Goal: Information Seeking & Learning: Find specific fact

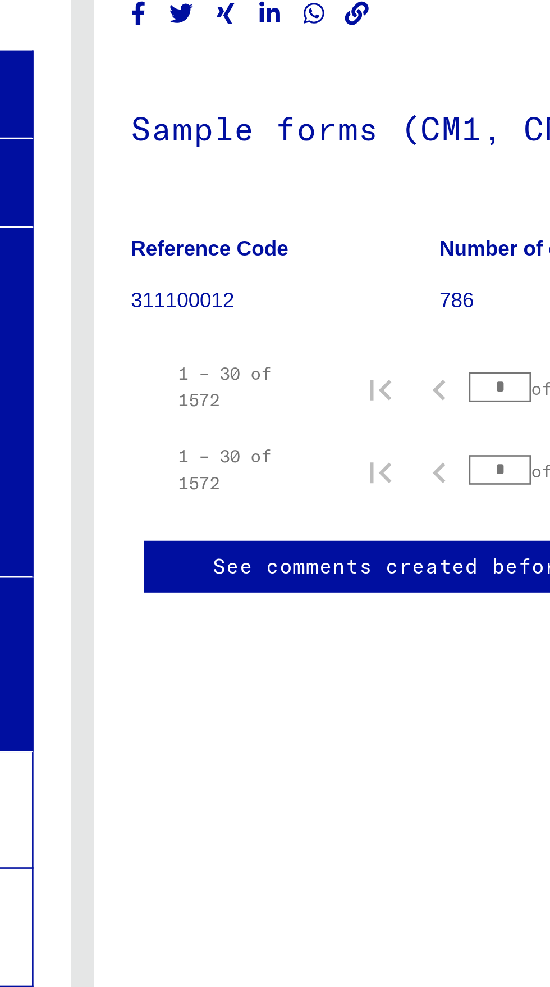
scroll to position [686, 0]
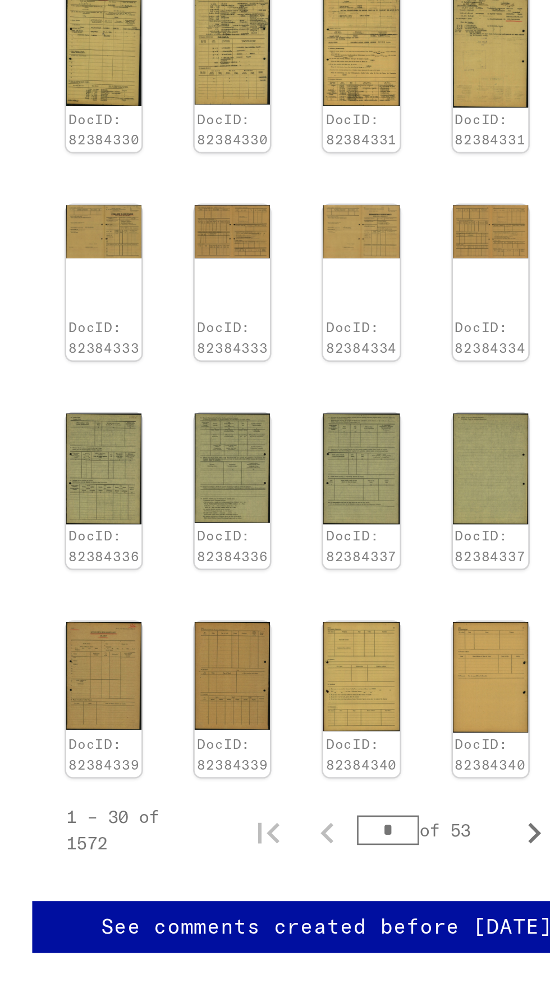
click at [380, 533] on img at bounding box center [375, 544] width 29 height 42
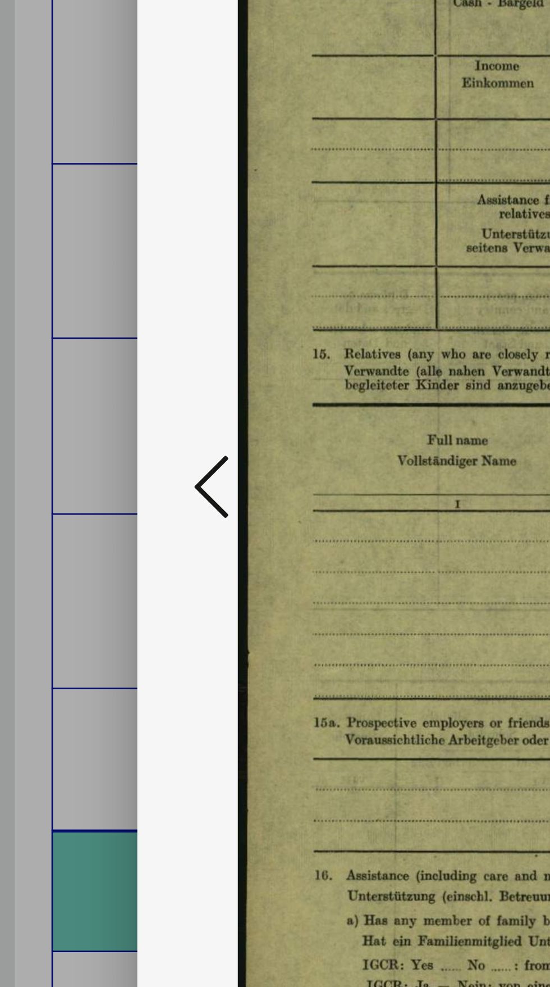
click at [86, 478] on icon at bounding box center [82, 464] width 13 height 27
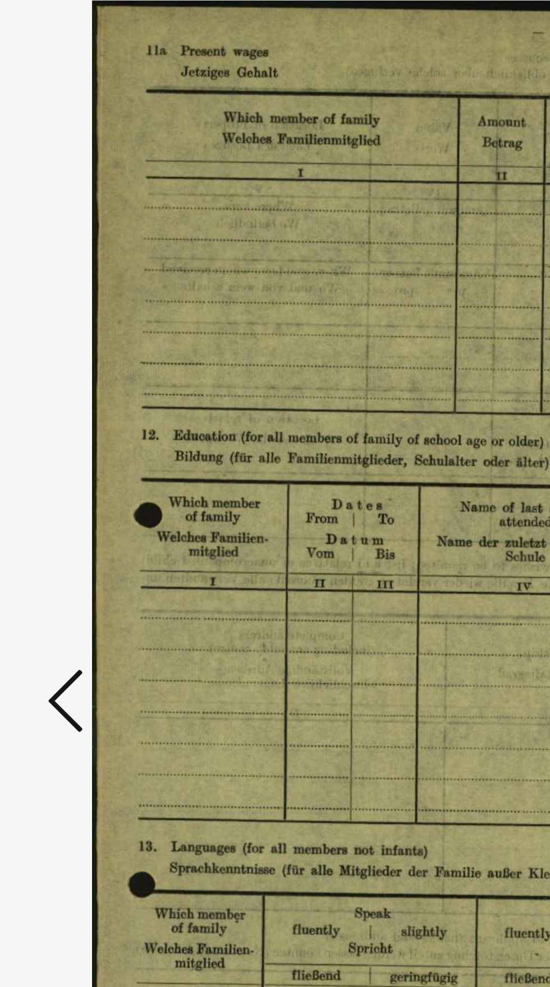
click at [74, 478] on button at bounding box center [83, 465] width 20 height 32
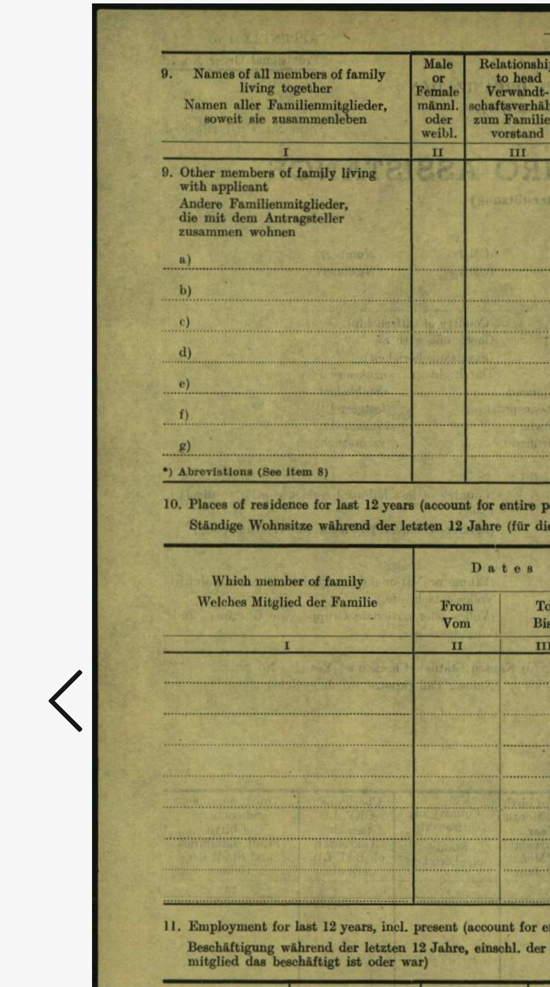
click at [84, 471] on icon at bounding box center [82, 464] width 13 height 27
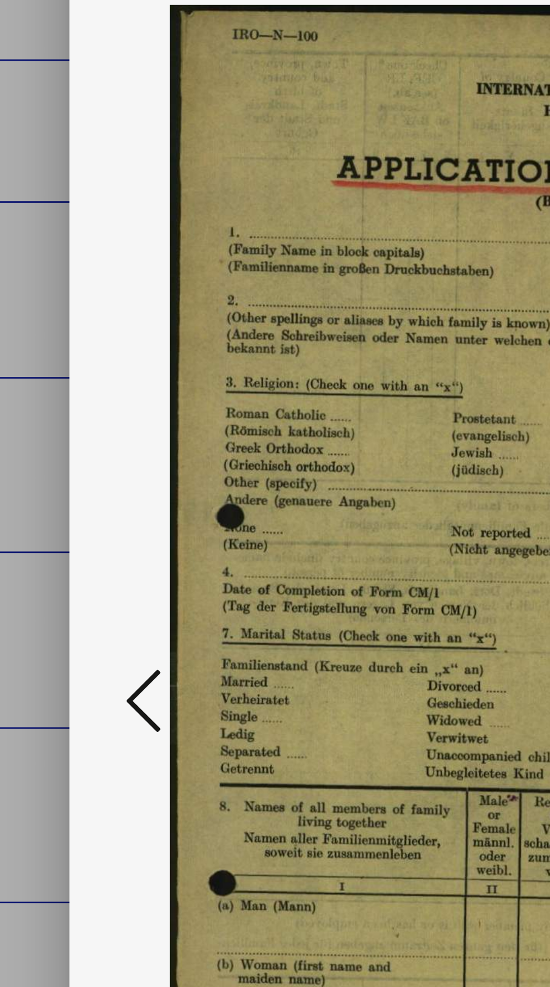
click at [80, 468] on icon at bounding box center [82, 464] width 13 height 27
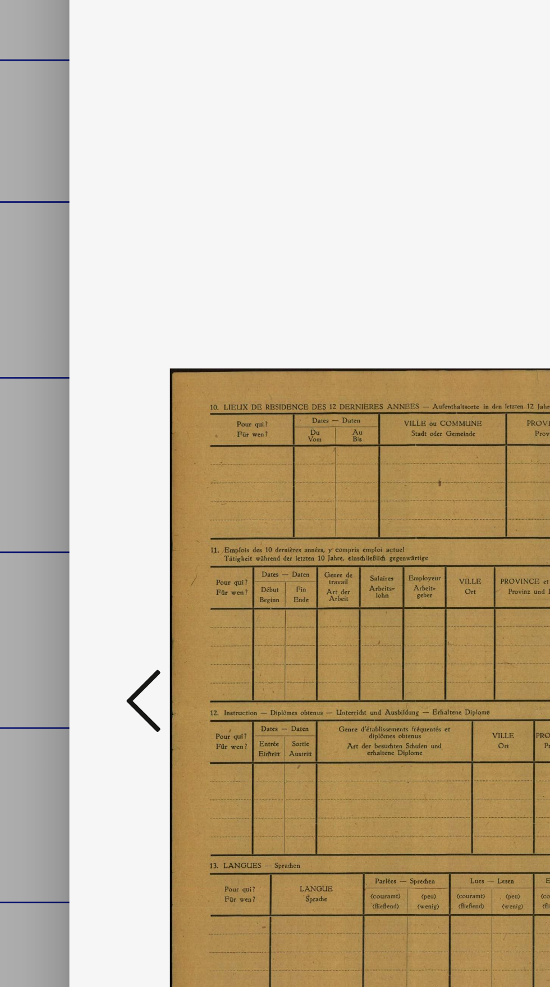
click at [75, 472] on button at bounding box center [83, 465] width 20 height 32
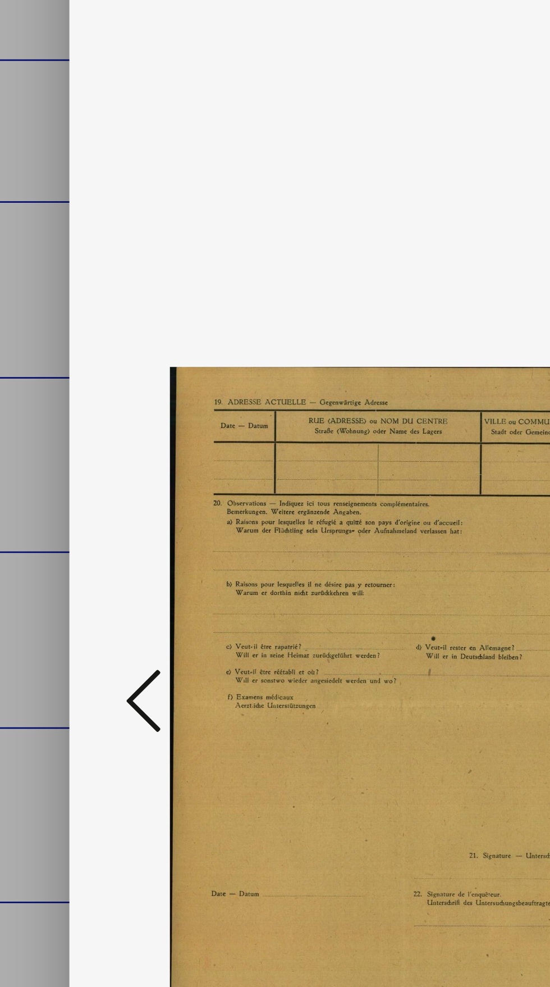
click at [73, 471] on button at bounding box center [83, 465] width 20 height 32
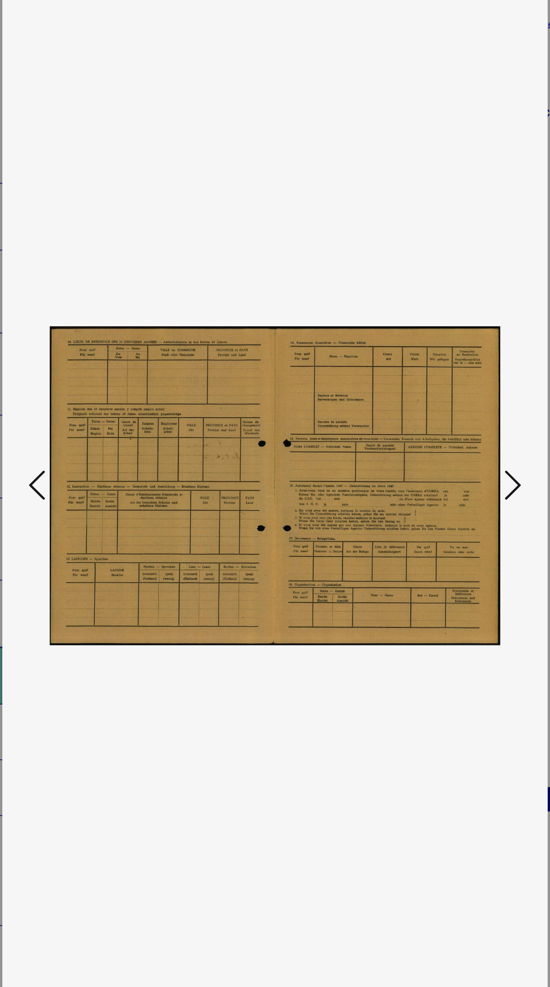
click at [148, 652] on img at bounding box center [275, 465] width 364 height 874
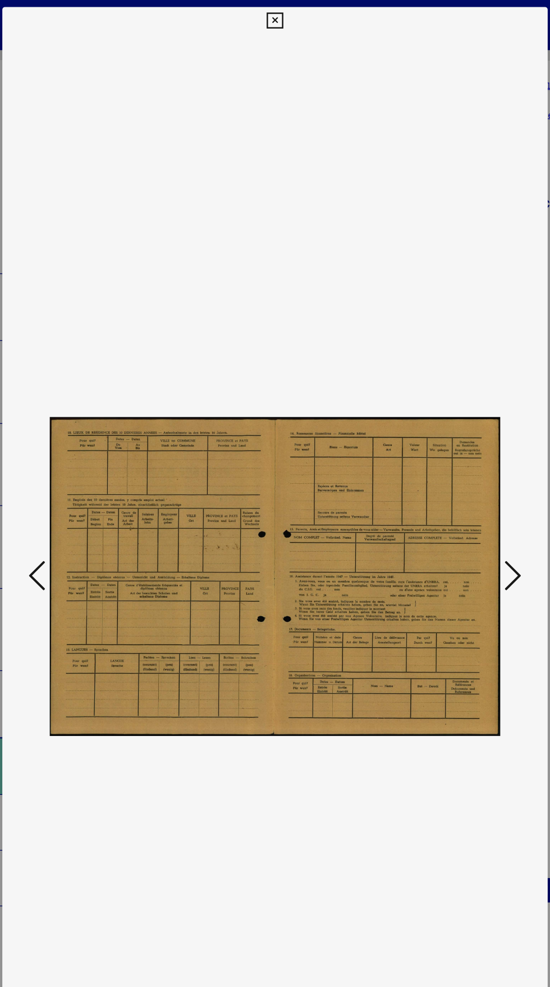
click at [277, 15] on icon at bounding box center [274, 16] width 13 height 13
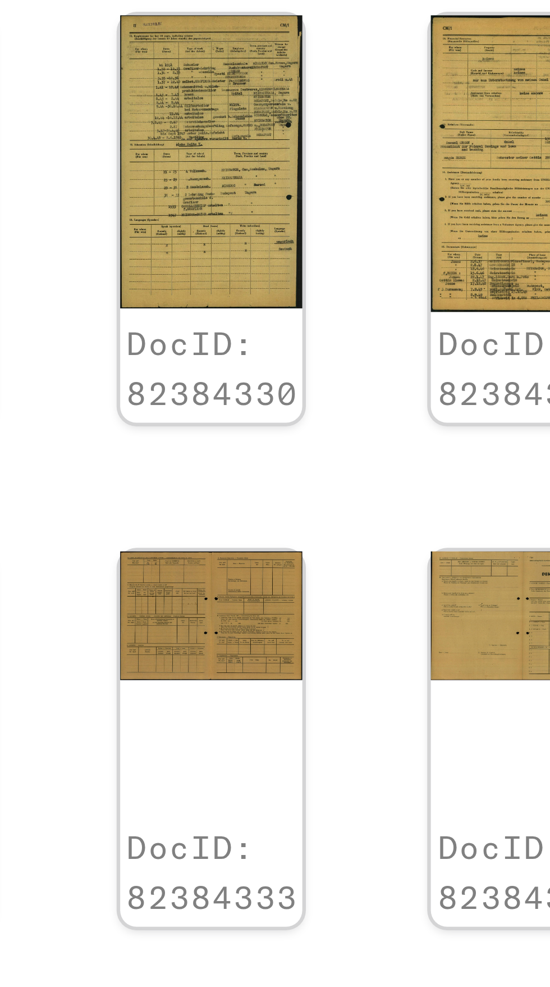
scroll to position [0, 32]
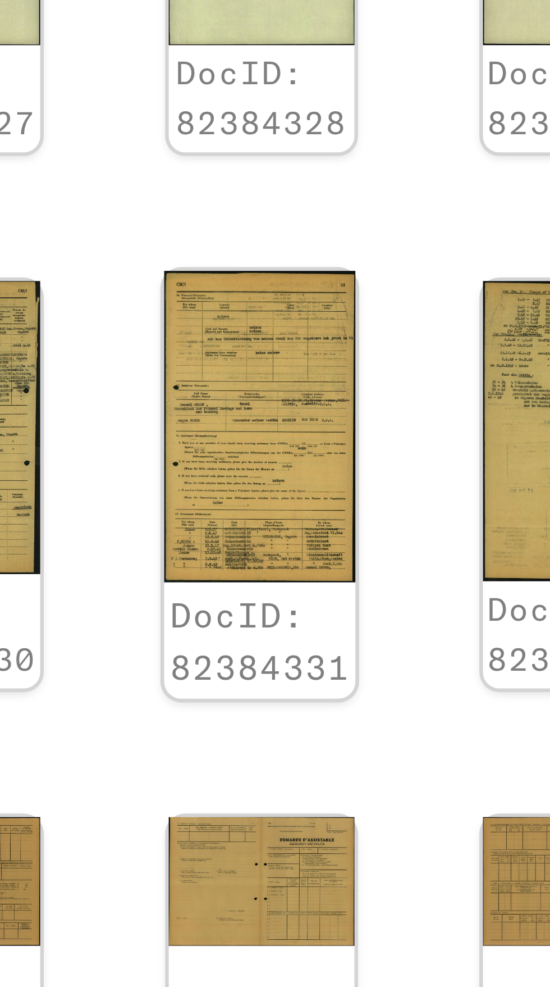
click at [394, 391] on img at bounding box center [392, 382] width 30 height 49
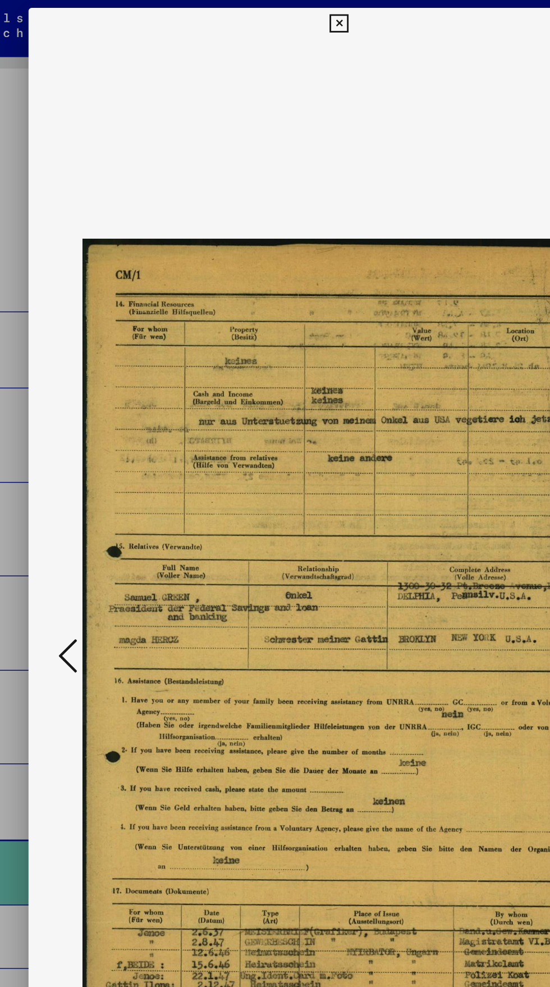
click at [275, 16] on icon at bounding box center [274, 16] width 13 height 13
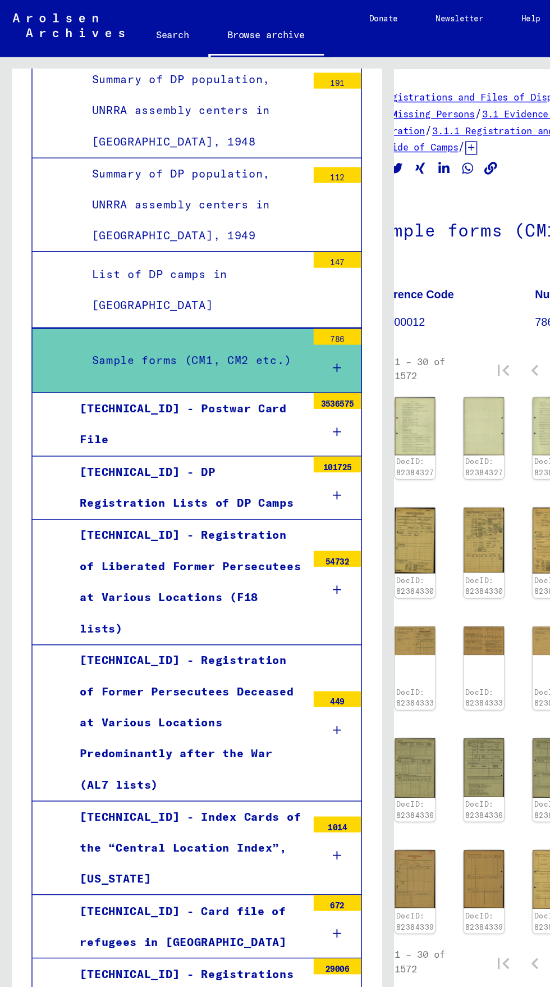
scroll to position [62, 0]
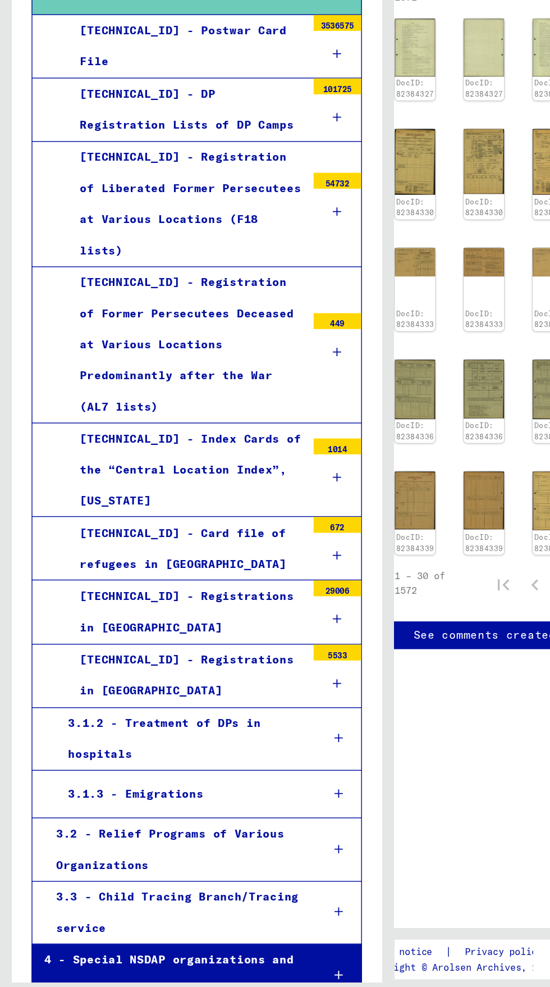
click at [177, 847] on div "3.2 - Relief Programs of Various Organizations" at bounding box center [125, 869] width 188 height 44
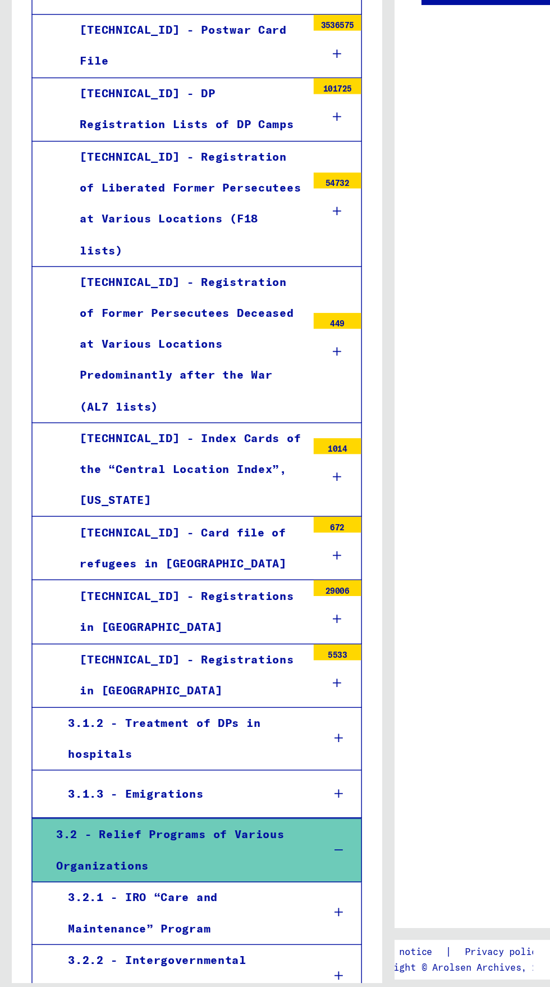
click at [189, 937] on div "3.2.2 - Intergovernmental Committee for European Migration" at bounding box center [129, 959] width 179 height 44
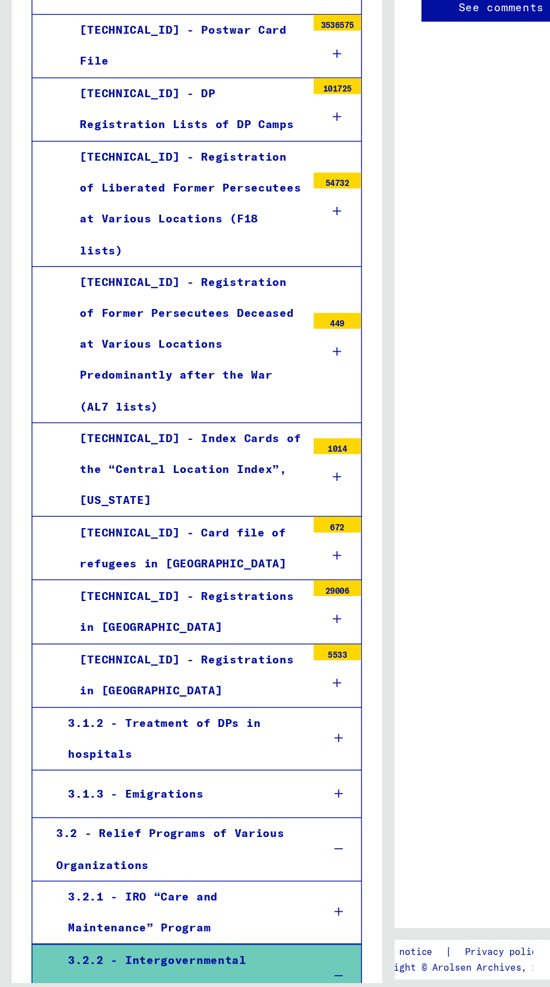
click at [158, 819] on div "3.1.3 - Emigrations" at bounding box center [129, 830] width 179 height 22
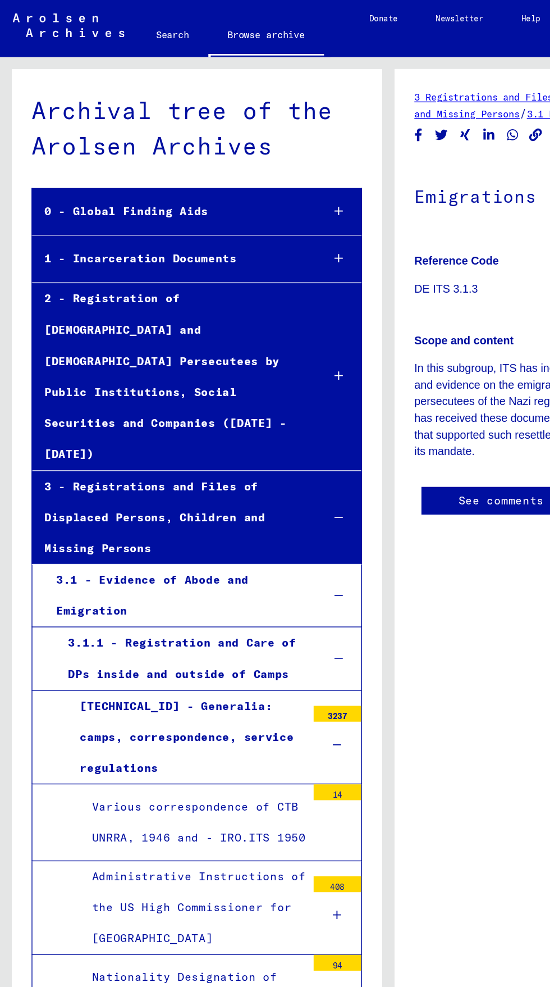
click at [88, 151] on div "0 - Global Finding Aids" at bounding box center [121, 150] width 196 height 22
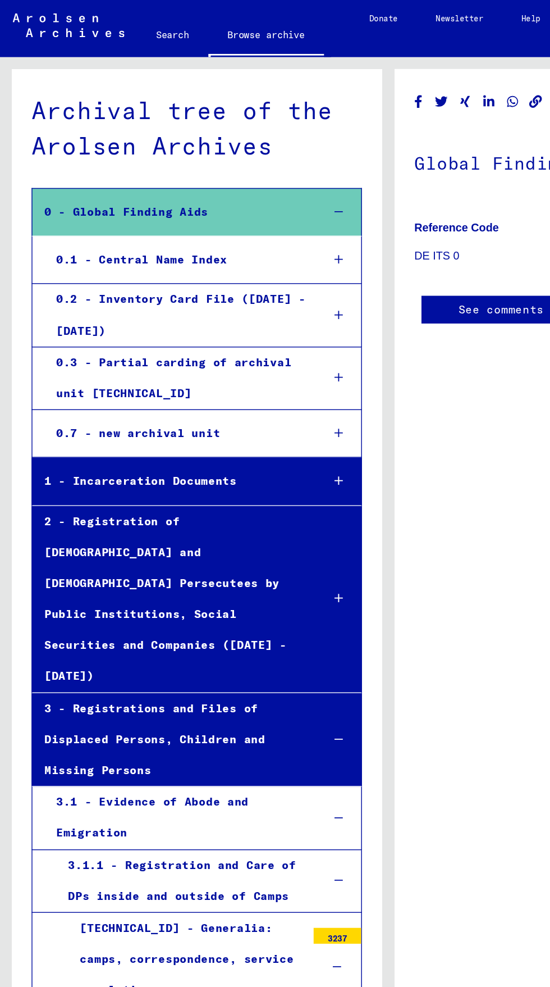
click at [102, 208] on div "0.2 - Inventory Card File ([DATE] - [DATE])" at bounding box center [125, 223] width 188 height 44
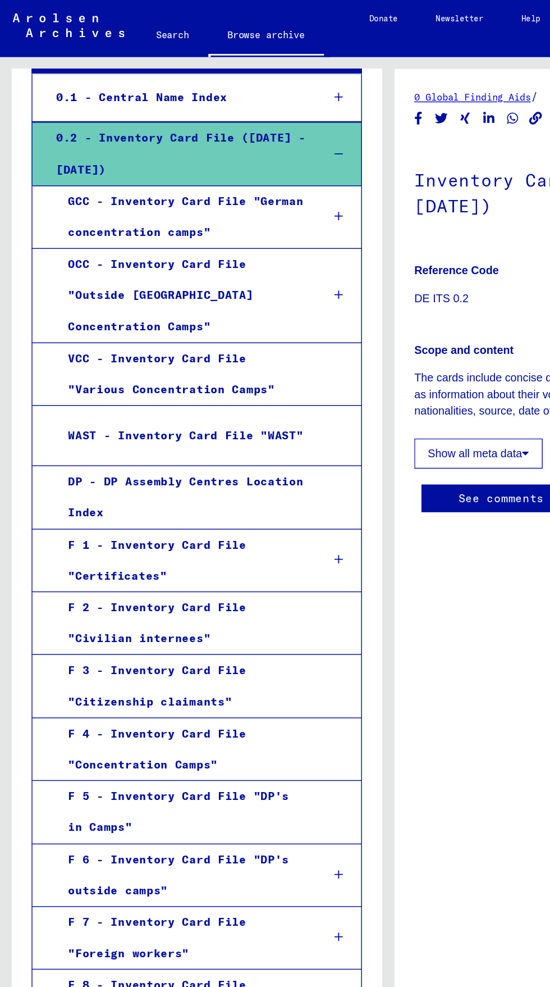
scroll to position [115, 0]
click at [185, 332] on div "DP - DP Assembly Centres Location Index" at bounding box center [128, 352] width 177 height 44
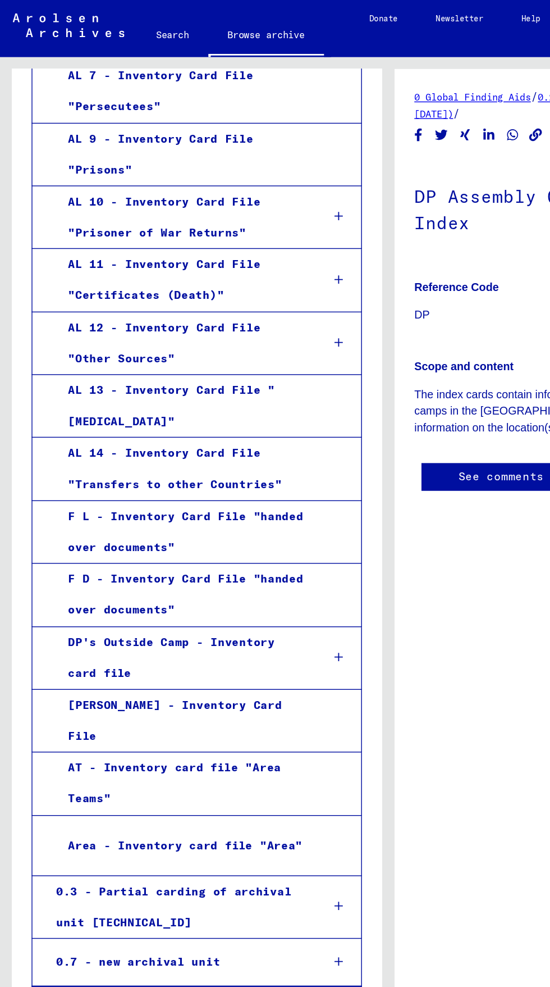
scroll to position [1705, 0]
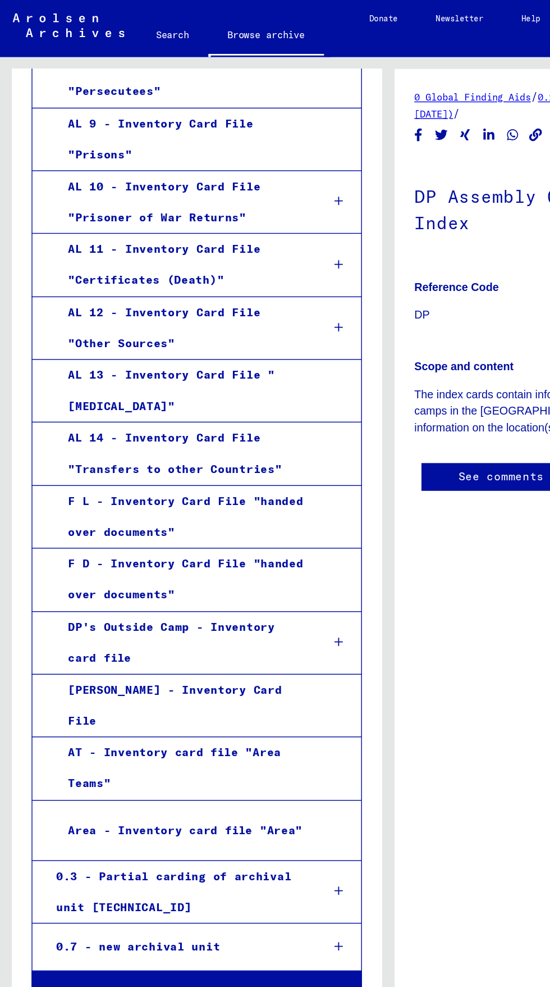
click at [213, 344] on div "F L - Inventory Card File "handed over documents"" at bounding box center [128, 366] width 177 height 44
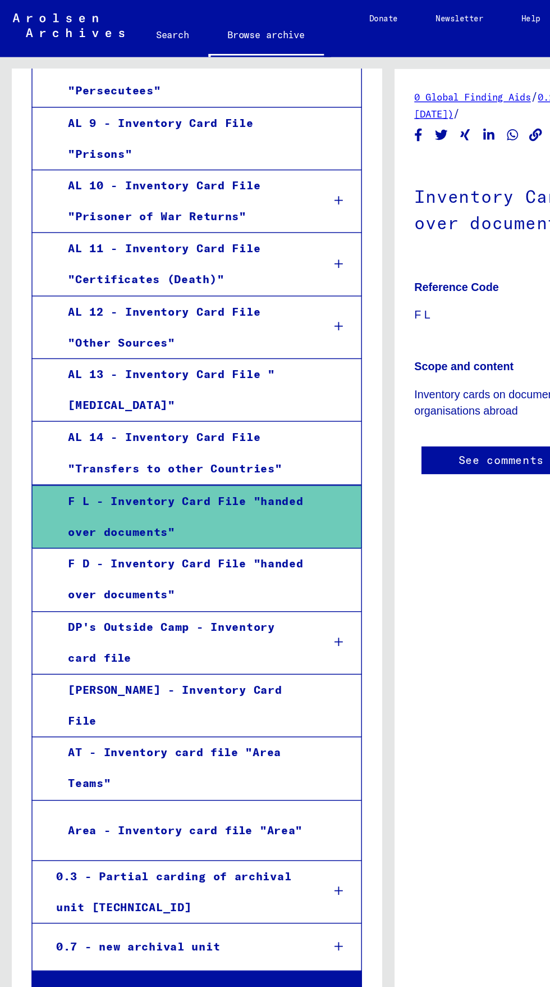
click at [195, 299] on div "AL 14 - Inventory Card File "Transfers to other Countries"" at bounding box center [128, 321] width 177 height 44
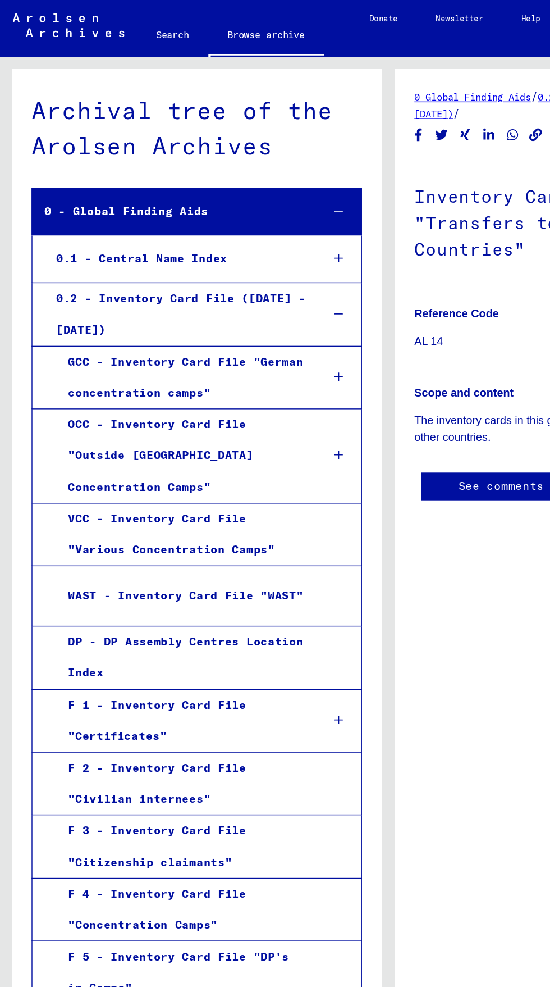
click at [242, 184] on icon at bounding box center [240, 183] width 6 height 8
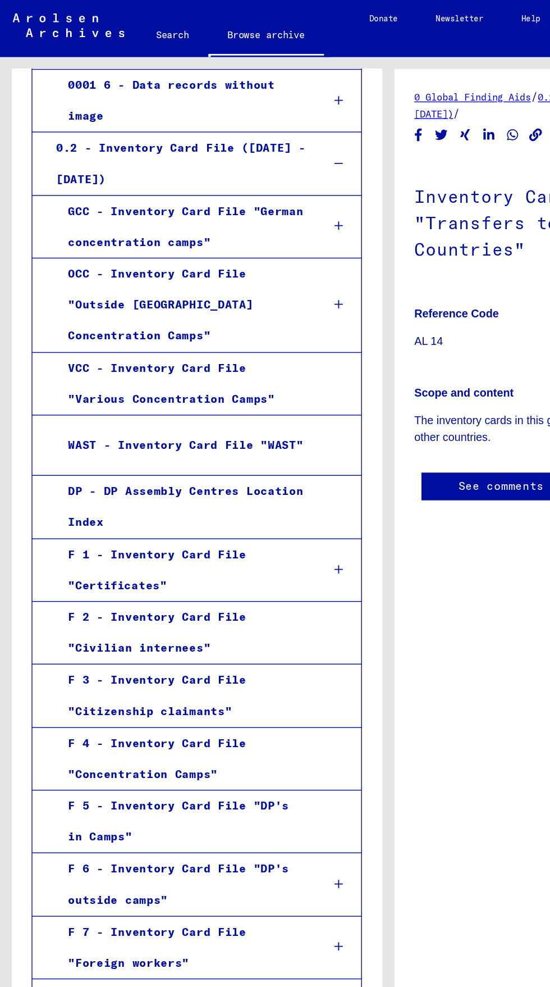
scroll to position [577, 0]
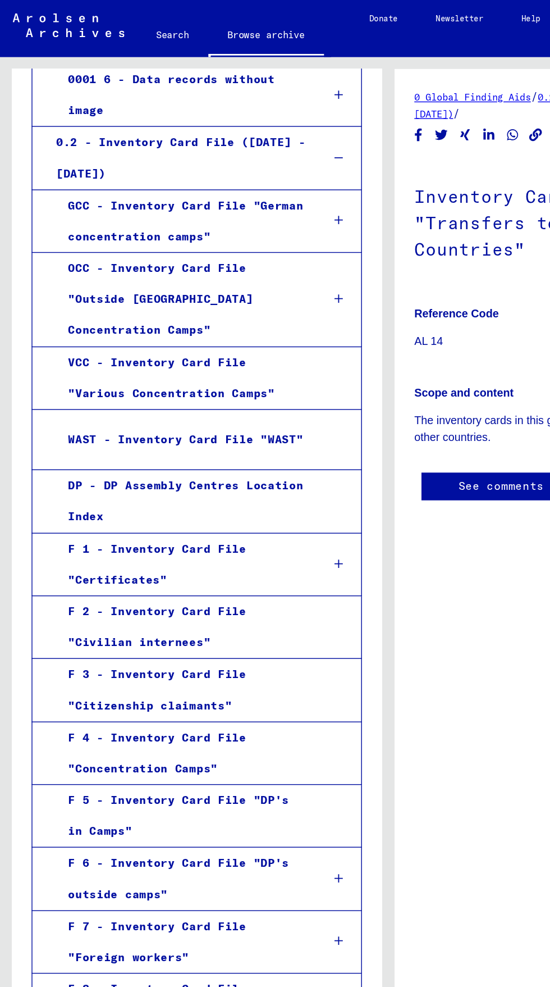
click at [200, 333] on div "DP - DP Assembly Centres Location Index" at bounding box center [128, 355] width 177 height 44
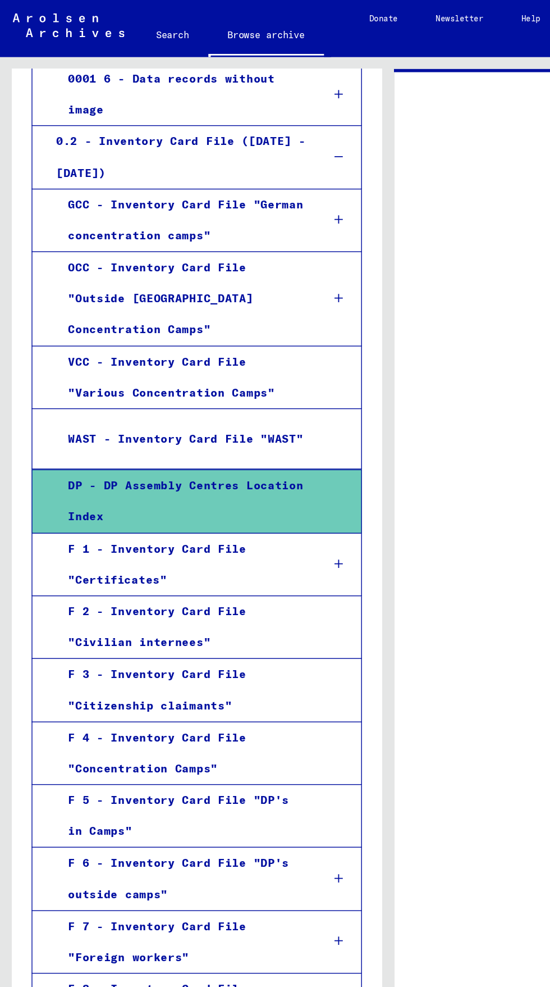
scroll to position [576, 0]
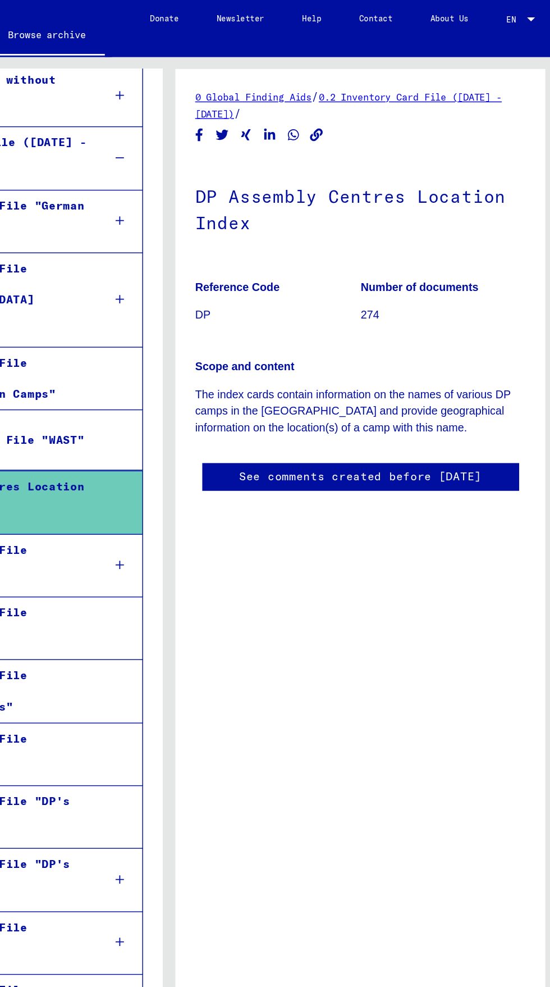
click at [419, 229] on p "274" at bounding box center [469, 223] width 117 height 12
click at [434, 239] on figure "Number of documents 274" at bounding box center [469, 215] width 117 height 51
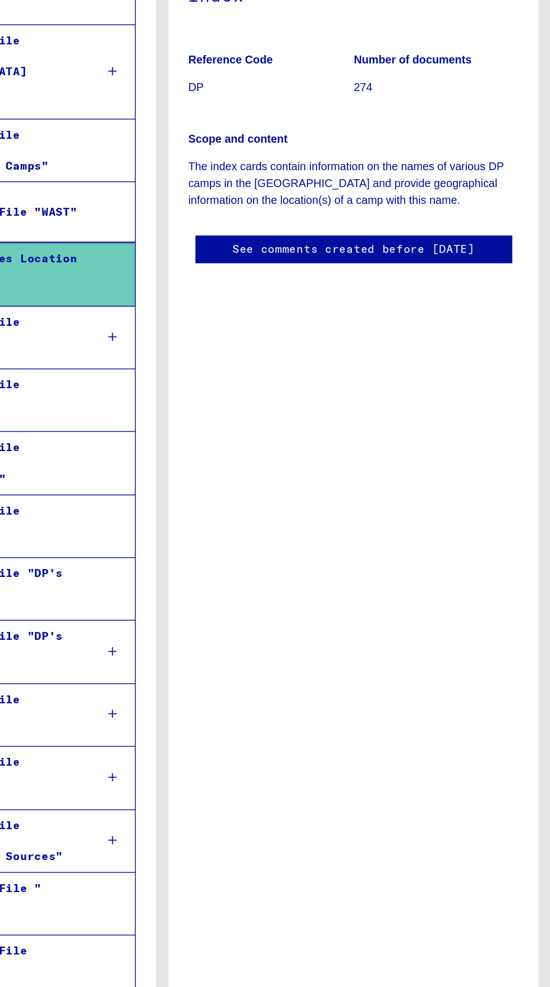
scroll to position [0, 0]
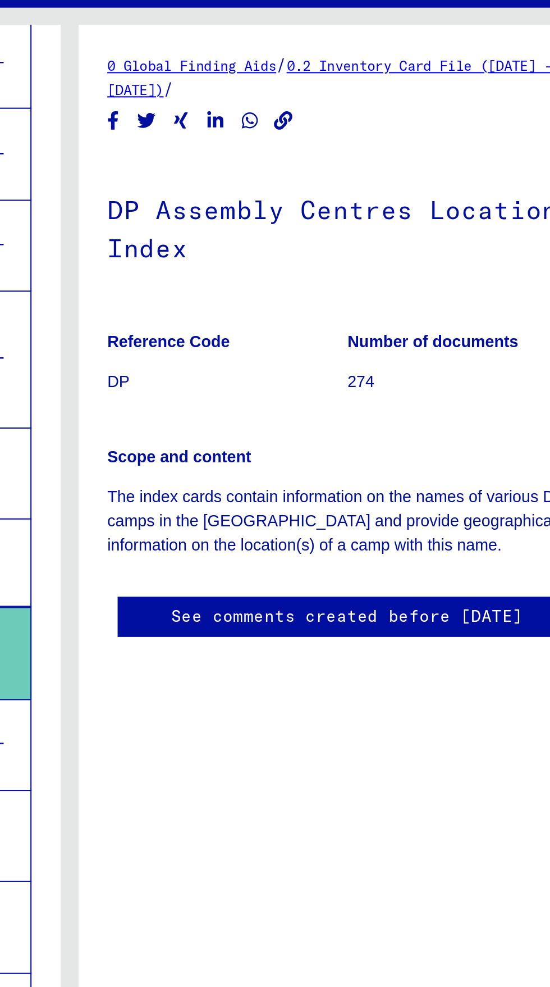
click at [425, 229] on p "274" at bounding box center [469, 223] width 117 height 12
click at [305, 229] on p "DP" at bounding box center [352, 223] width 117 height 12
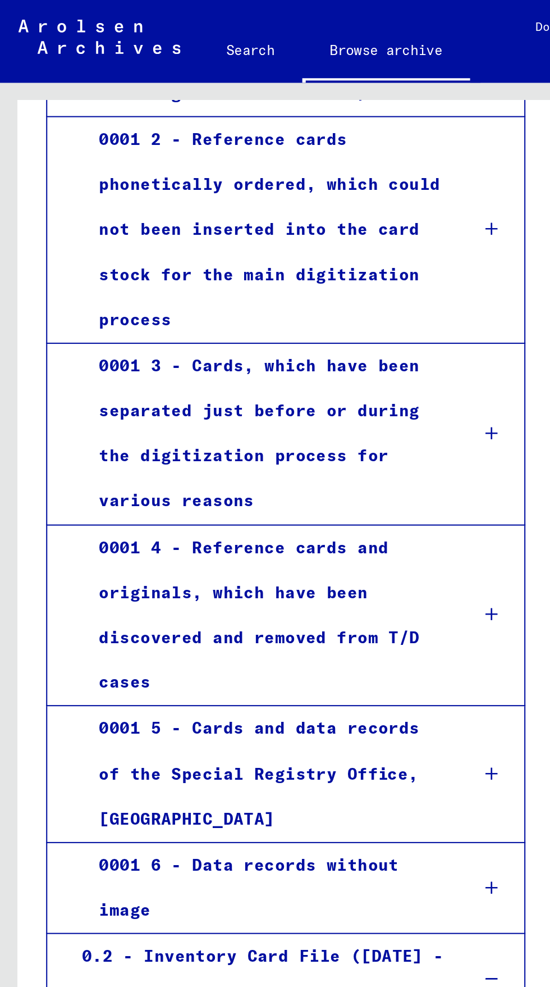
scroll to position [208, 0]
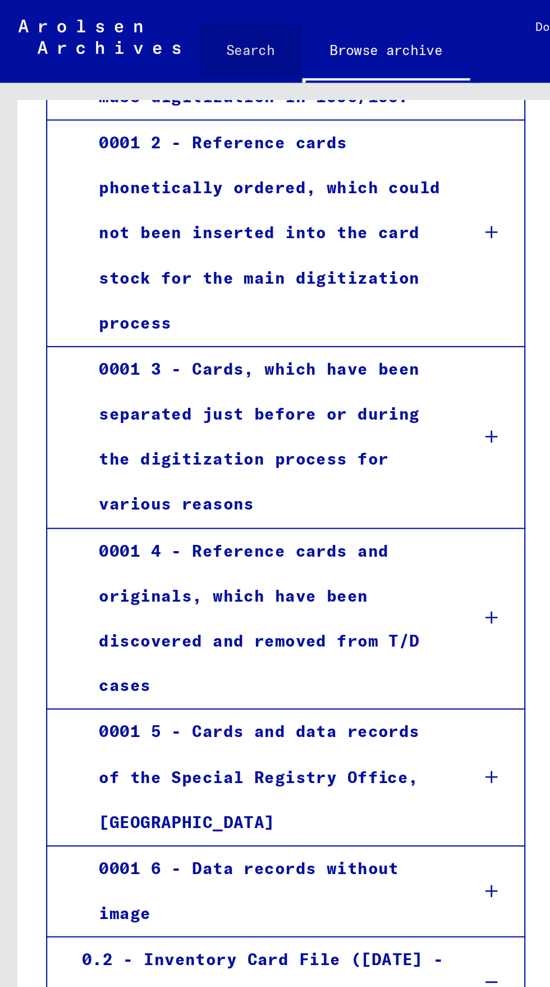
click at [122, 22] on link "Search" at bounding box center [122, 24] width 51 height 27
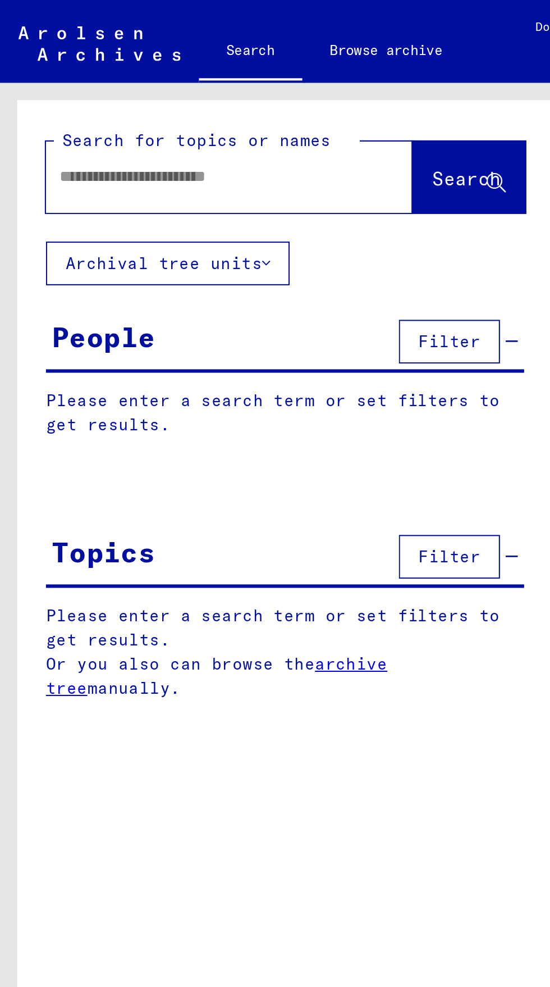
click at [113, 89] on input "text" at bounding box center [98, 86] width 139 height 12
click at [115, 81] on input "text" at bounding box center [98, 86] width 139 height 12
click at [127, 89] on input "text" at bounding box center [98, 86] width 139 height 12
click at [75, 89] on input "****" at bounding box center [98, 86] width 139 height 12
click at [211, 84] on span "Search" at bounding box center [228, 86] width 34 height 11
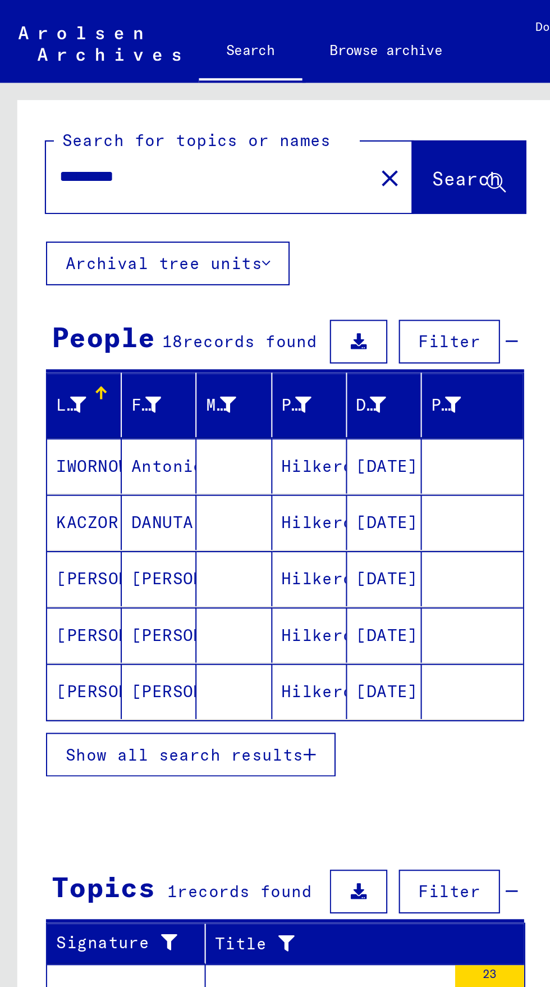
scroll to position [62, 0]
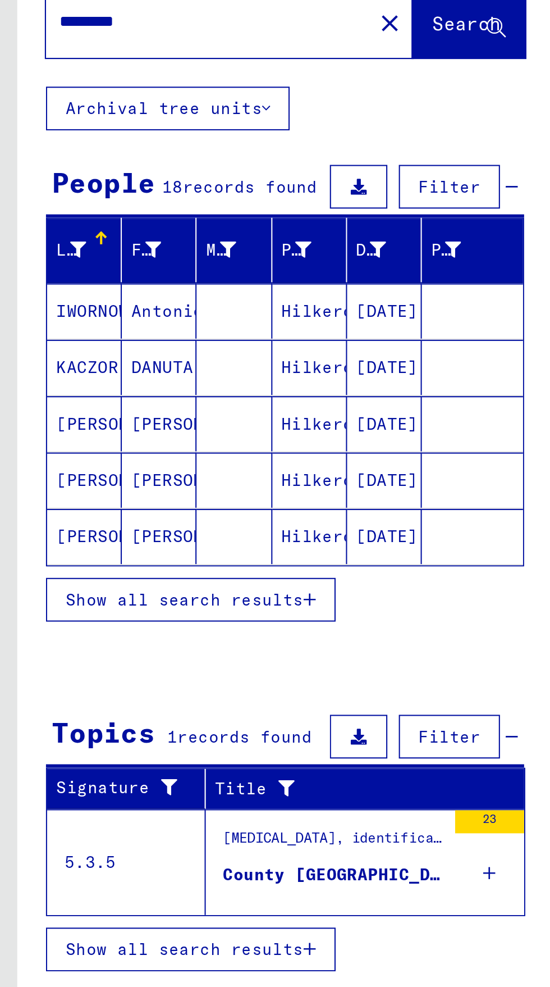
click at [239, 482] on icon at bounding box center [239, 501] width 6 height 39
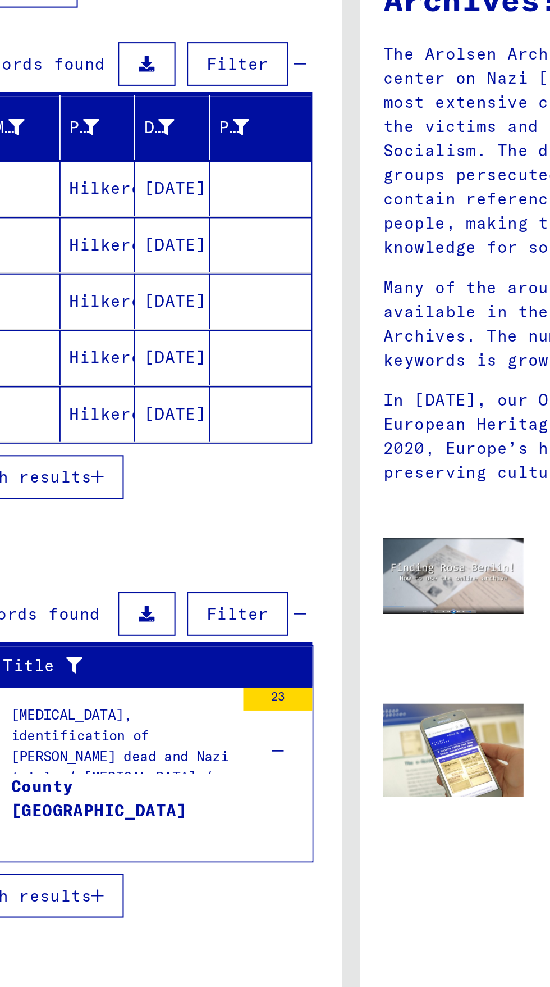
click at [201, 514] on figure "County [GEOGRAPHIC_DATA]" at bounding box center [163, 531] width 108 height 34
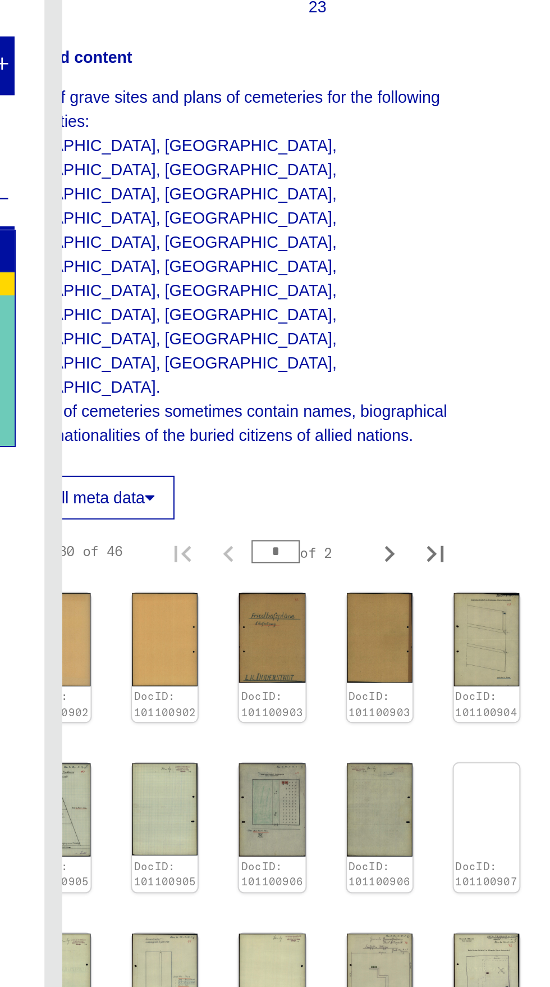
scroll to position [398, 51]
click at [378, 674] on img at bounding box center [382, 698] width 34 height 48
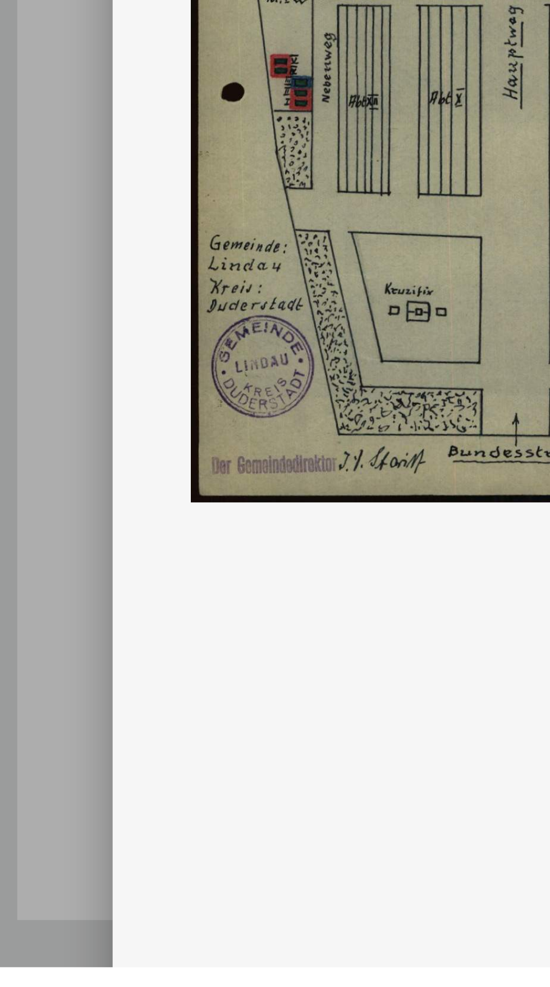
scroll to position [0, 0]
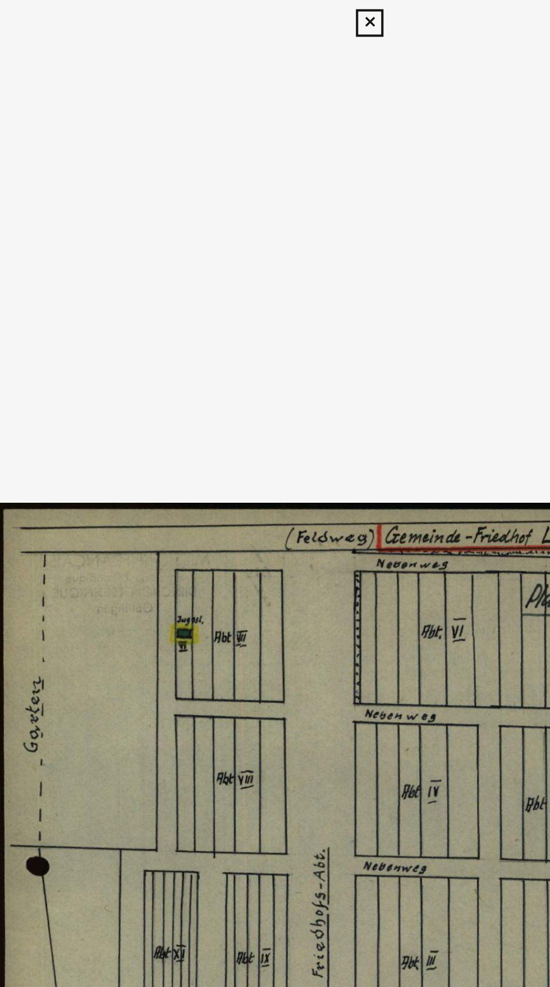
click at [275, 11] on icon at bounding box center [274, 10] width 13 height 13
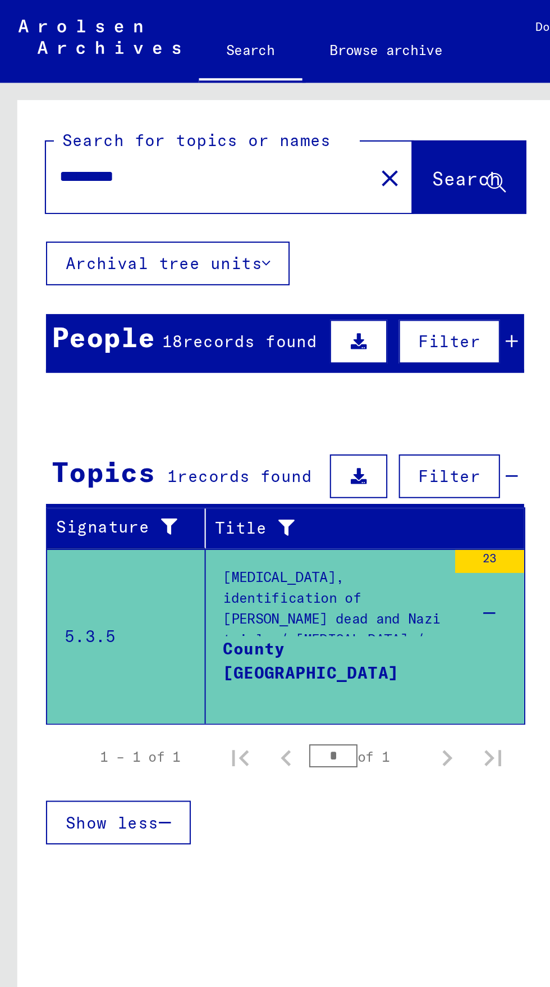
click at [88, 84] on input "*********" at bounding box center [101, 86] width 145 height 12
type input "*"
click at [62, 85] on input "****" at bounding box center [101, 86] width 145 height 12
type input "*********"
click at [217, 81] on span "Search" at bounding box center [228, 86] width 34 height 11
